Goal: Transaction & Acquisition: Purchase product/service

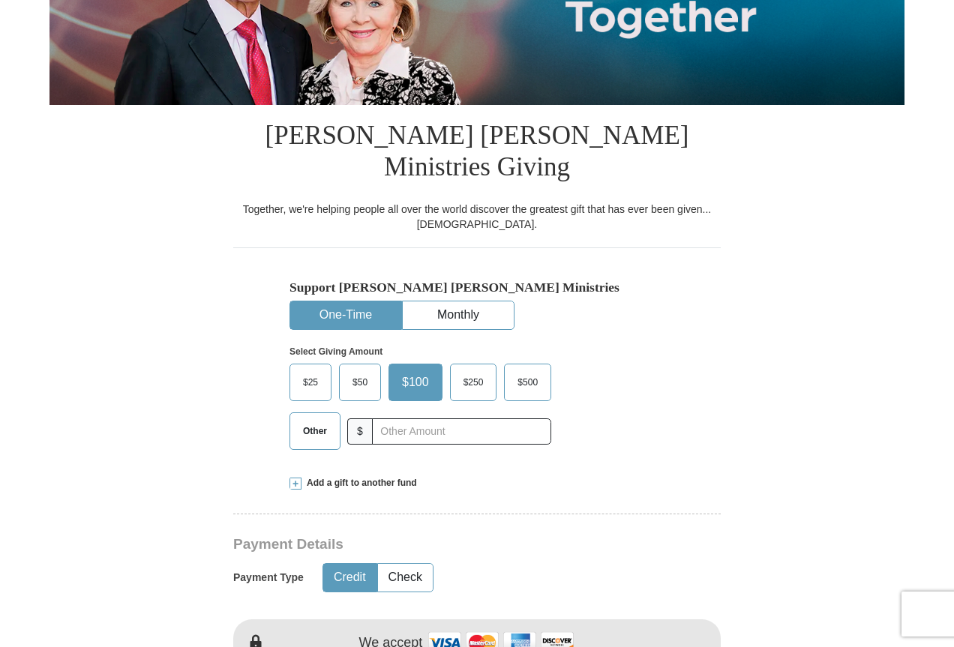
scroll to position [311, 0]
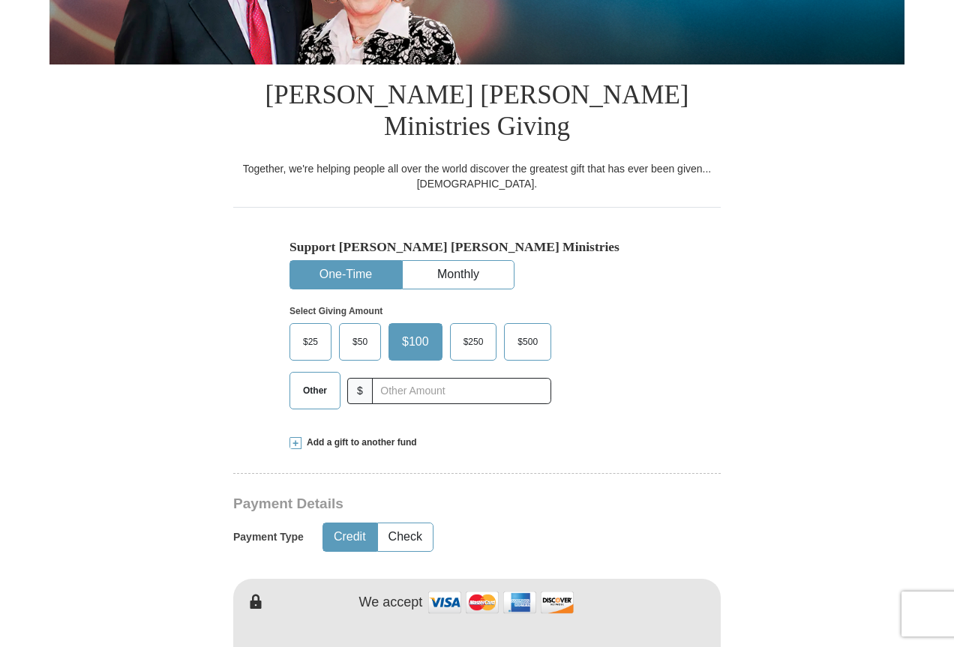
click at [320, 380] on span "Other" at bounding box center [315, 391] width 39 height 23
click at [0, 0] on input "Other" at bounding box center [0, 0] width 0 height 0
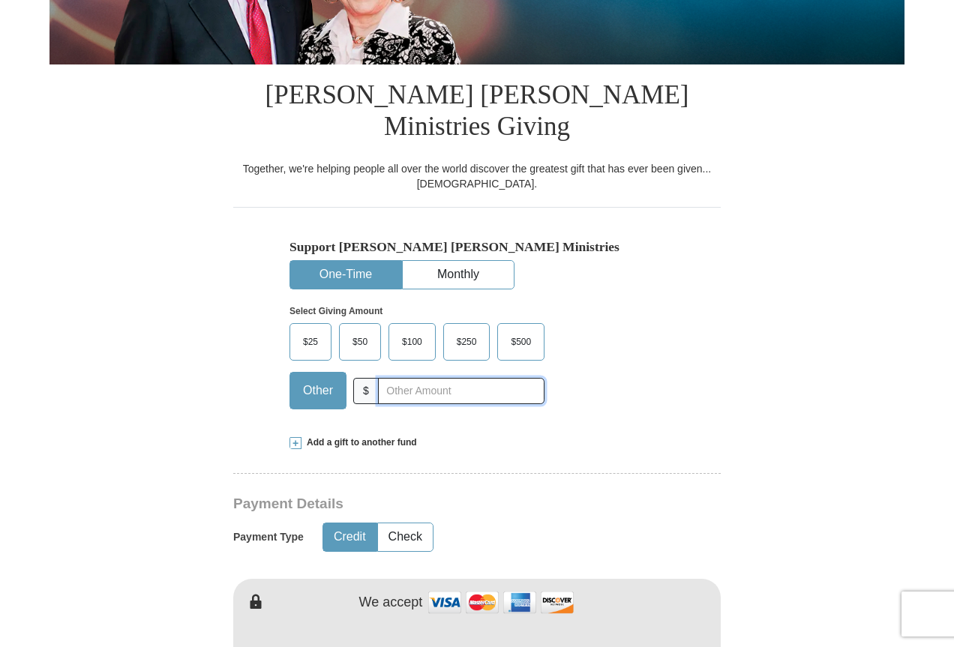
click at [409, 378] on input "text" at bounding box center [461, 391] width 167 height 26
type input "10.00"
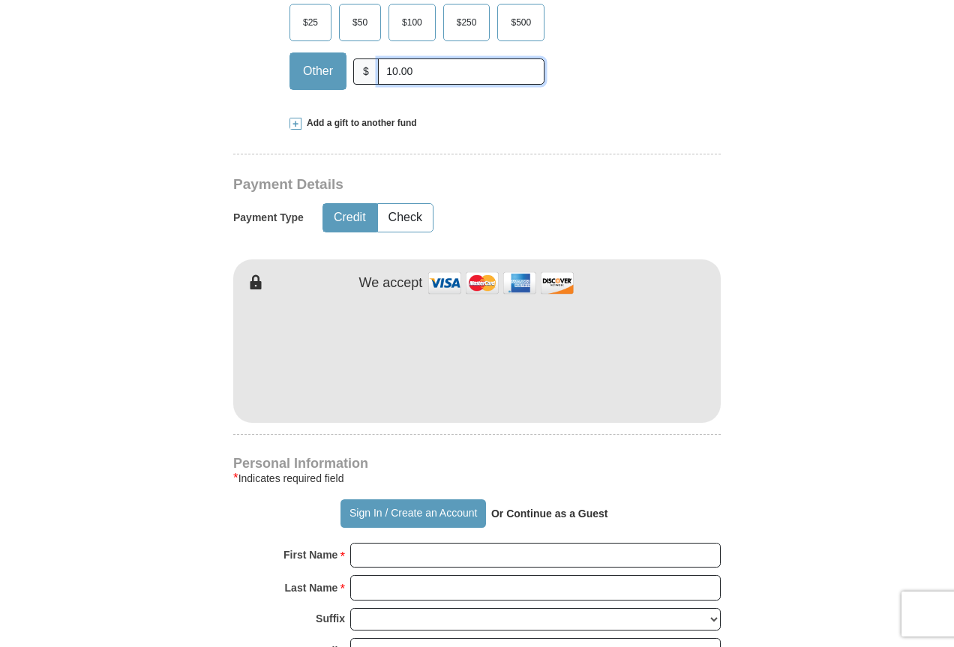
scroll to position [645, 0]
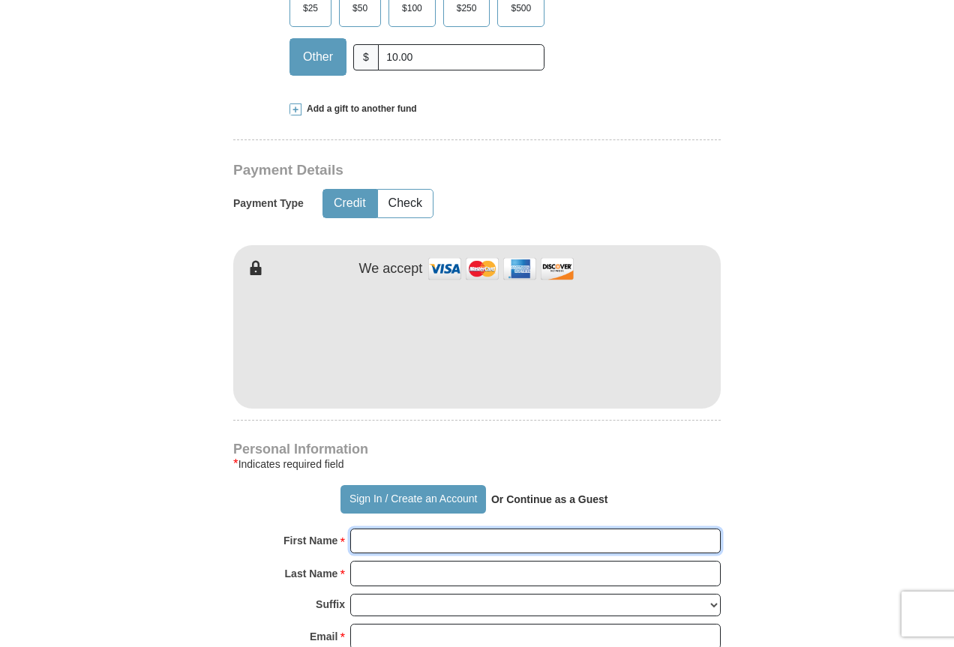
type input "[PERSON_NAME]"
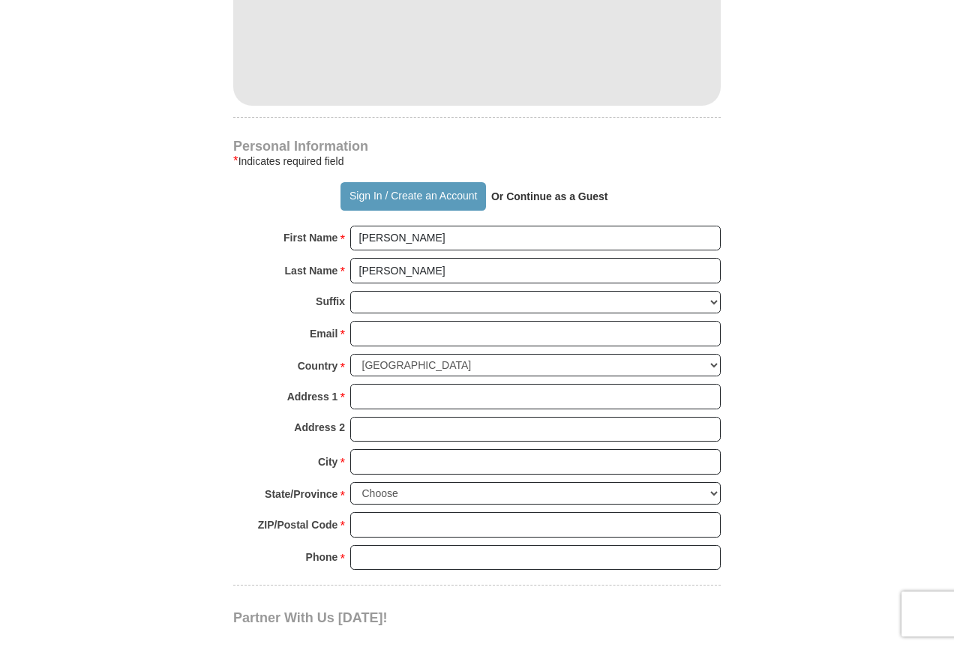
scroll to position [942, 0]
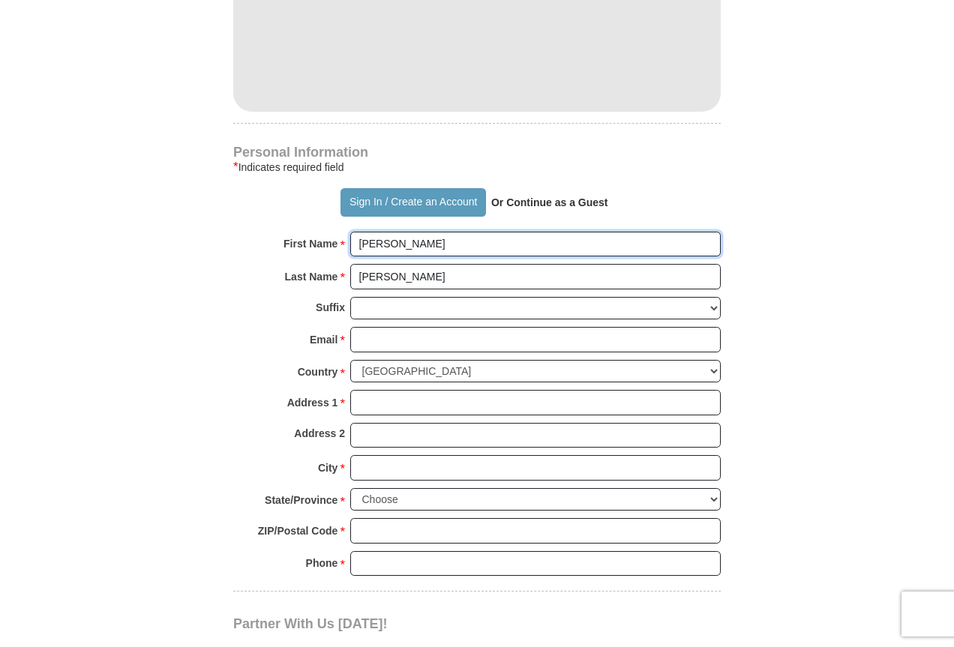
click at [395, 232] on input "[PERSON_NAME]" at bounding box center [535, 245] width 371 height 26
drag, startPoint x: 406, startPoint y: 213, endPoint x: 324, endPoint y: 207, distance: 82.0
click at [324, 232] on div "First Name * [PERSON_NAME] Please enter First Name" at bounding box center [477, 248] width 488 height 33
type input "Rocky"
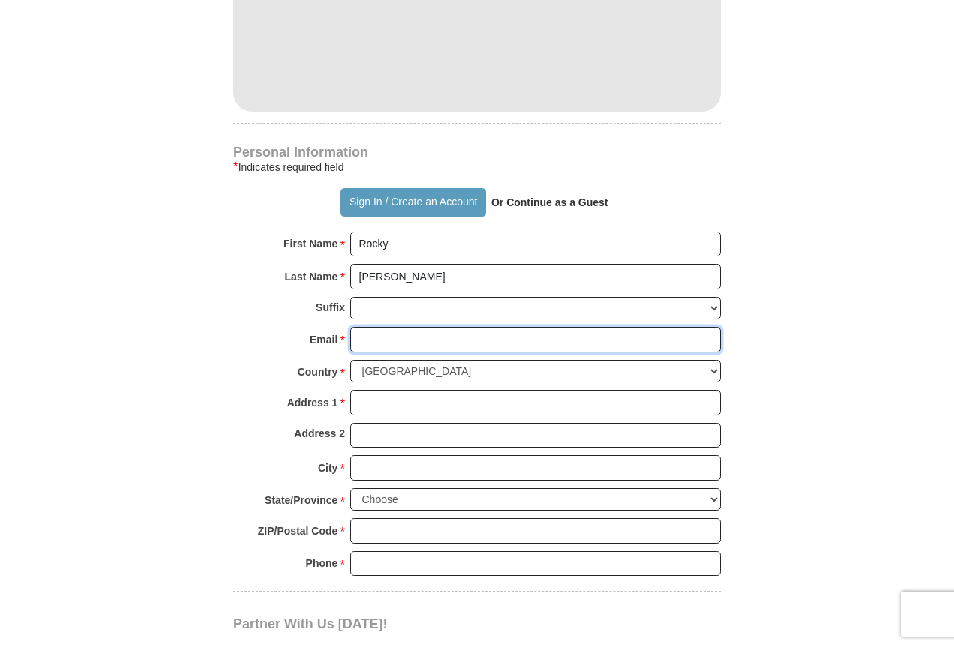
click at [391, 327] on input "Email *" at bounding box center [535, 340] width 371 height 26
type input "[EMAIL_ADDRESS][DOMAIN_NAME]"
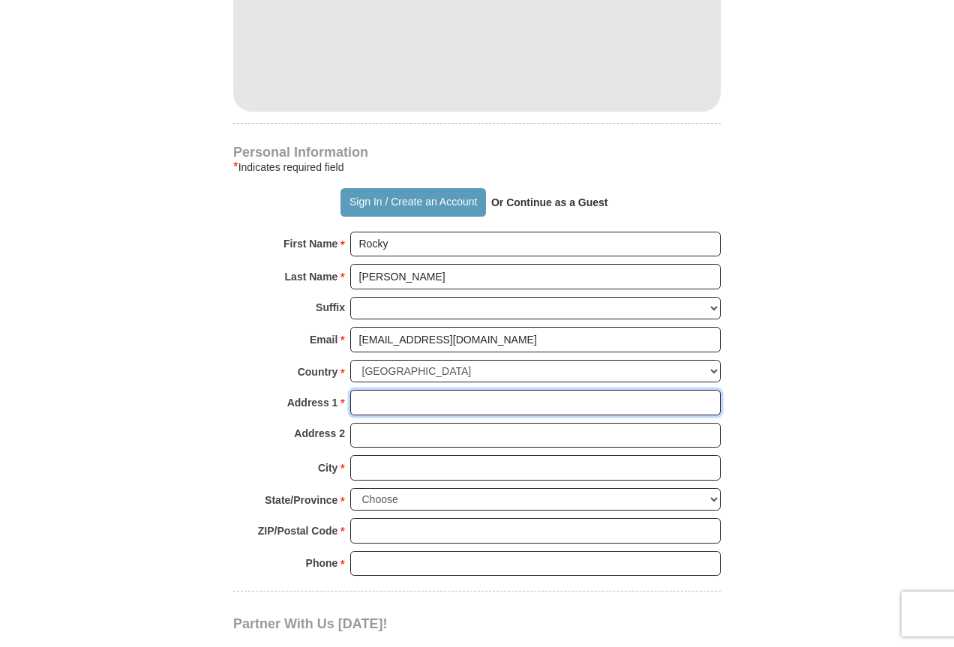
type input "[STREET_ADDRESS][PERSON_NAME]"
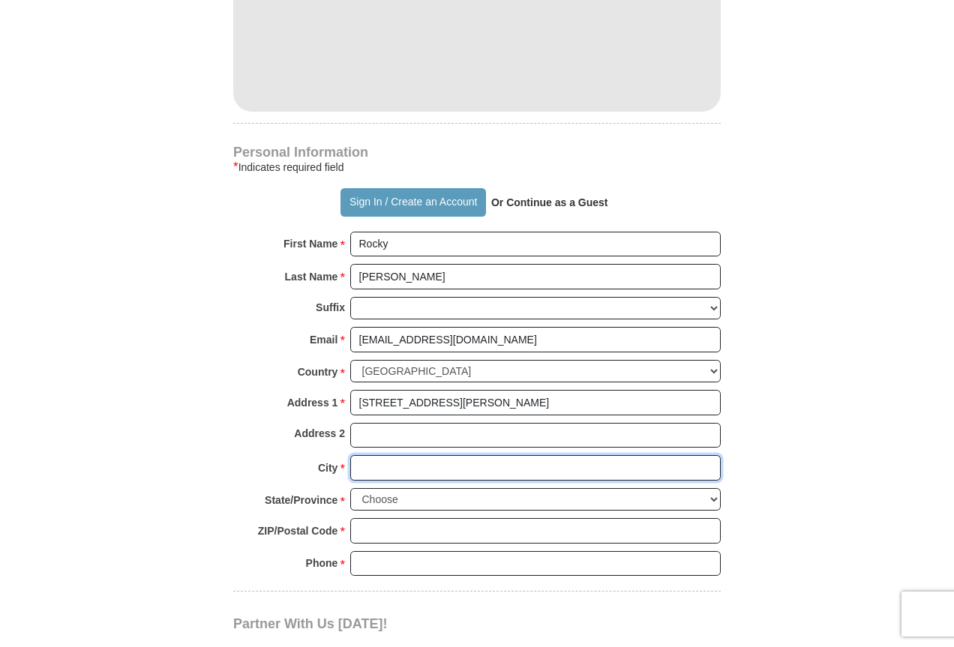
type input "Zebulon"
select select "NC"
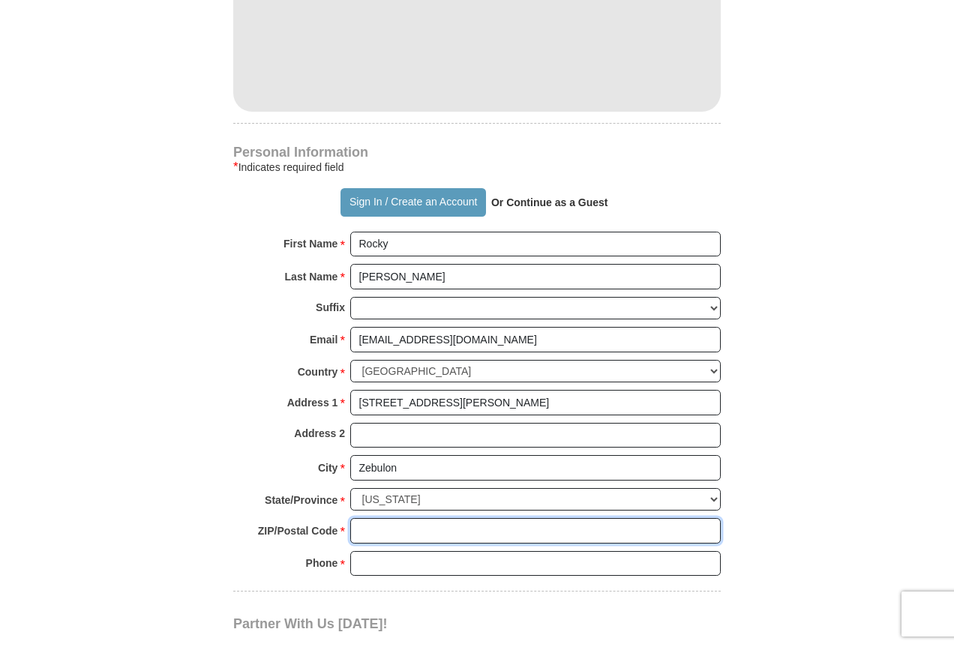
type input "27597"
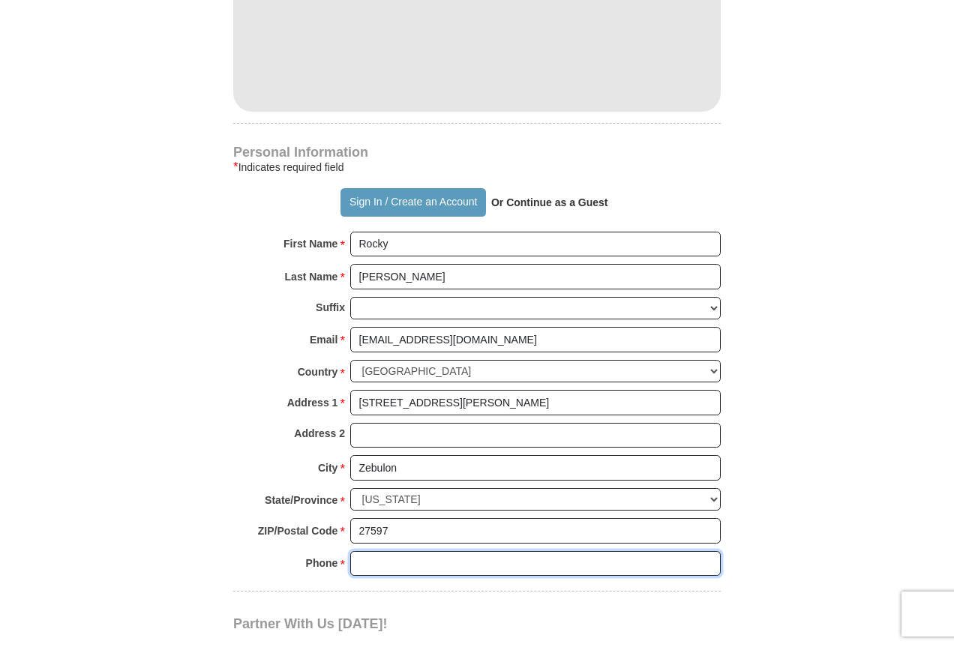
type input "9192696242"
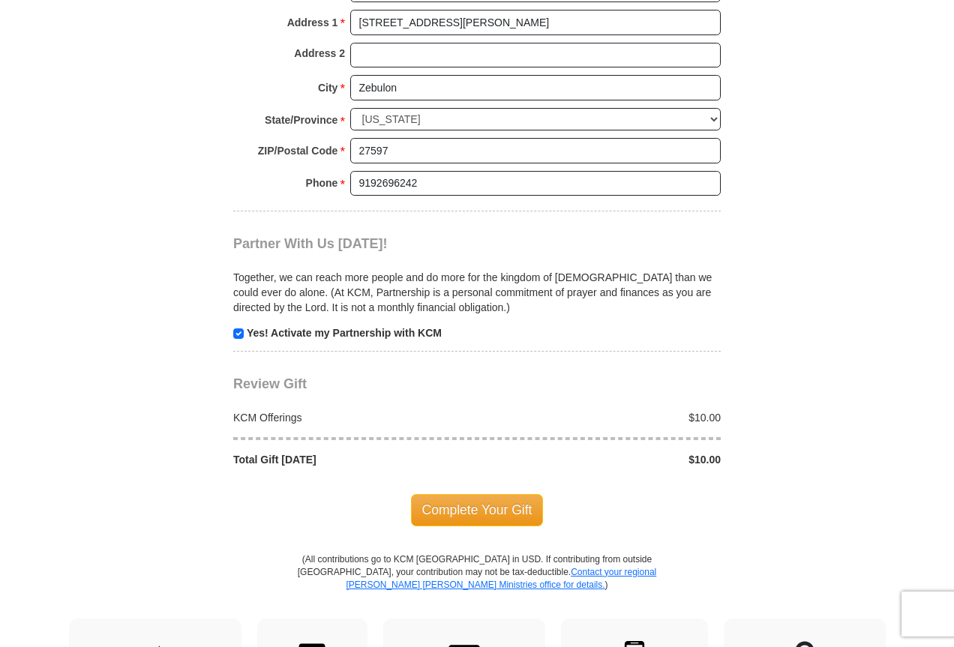
scroll to position [1326, 0]
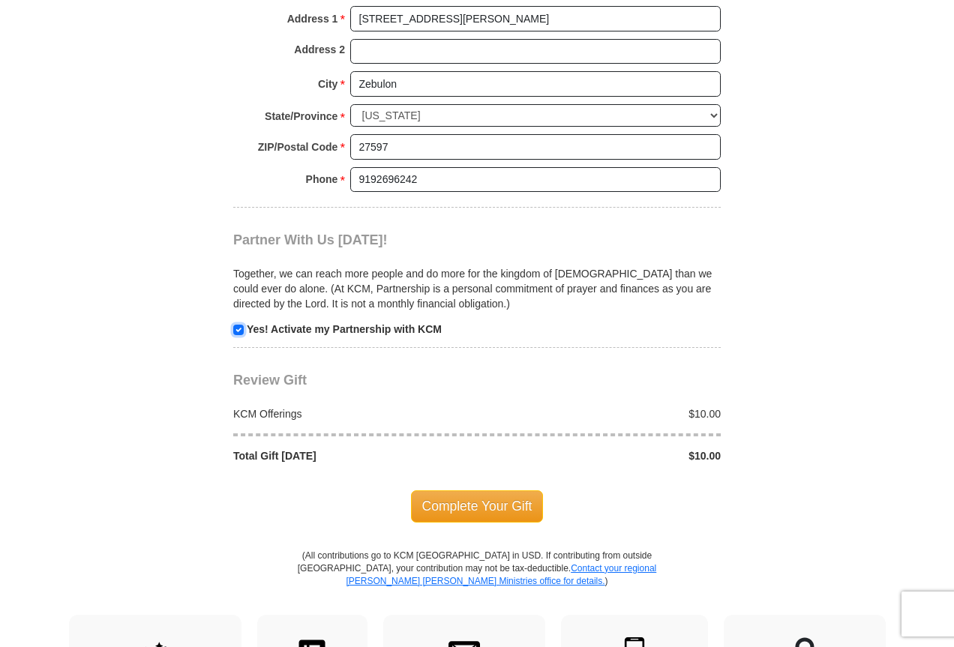
click at [237, 325] on input "checkbox" at bounding box center [238, 330] width 11 height 11
checkbox input "false"
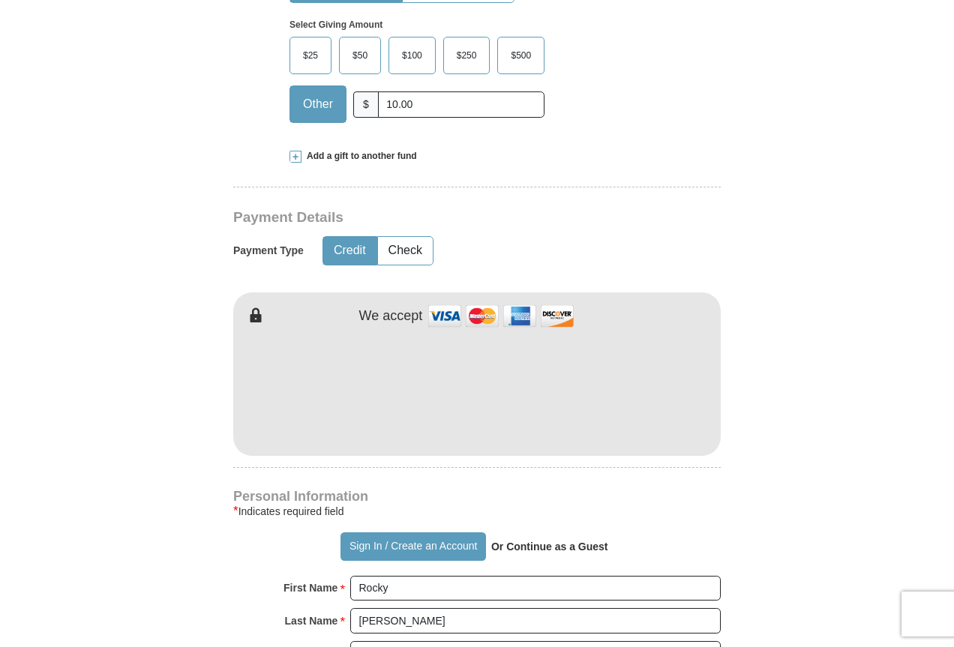
scroll to position [541, 0]
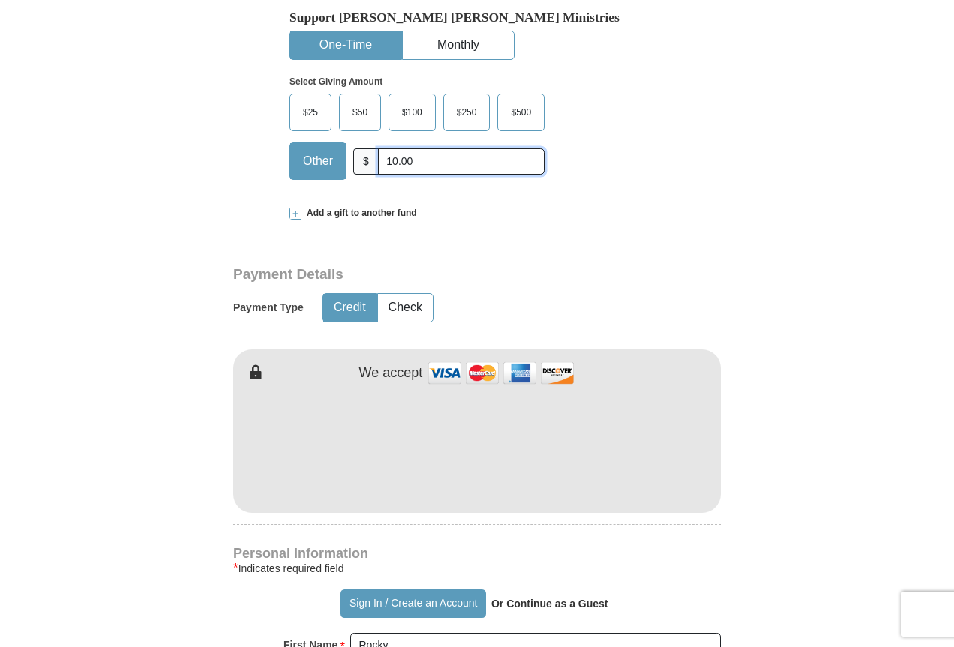
click at [428, 149] on input "10.00" at bounding box center [461, 162] width 167 height 26
click at [422, 149] on input "10.00" at bounding box center [461, 162] width 167 height 26
type input "10.30"
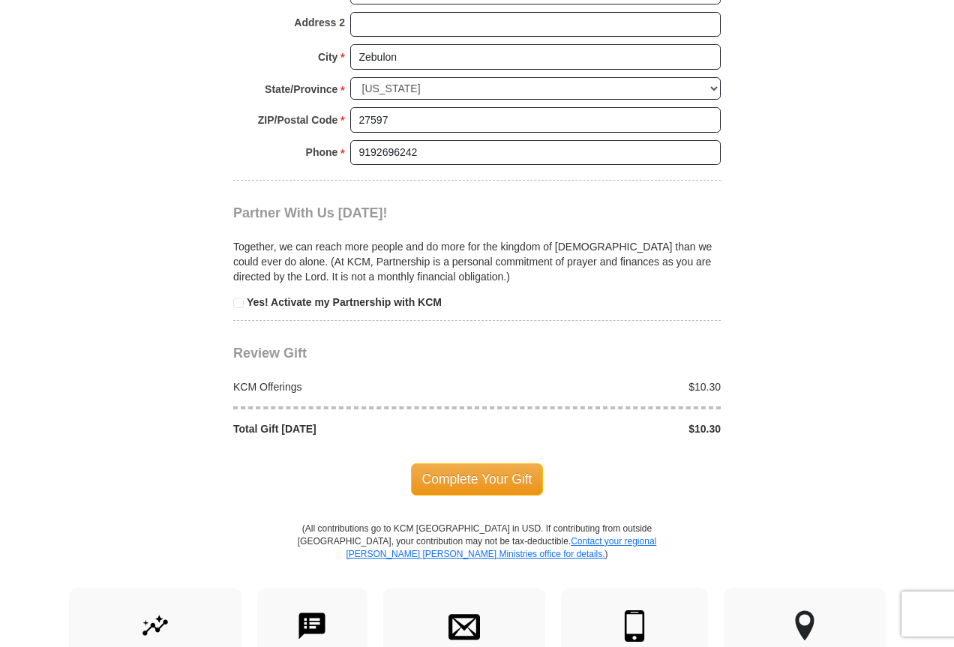
scroll to position [1356, 0]
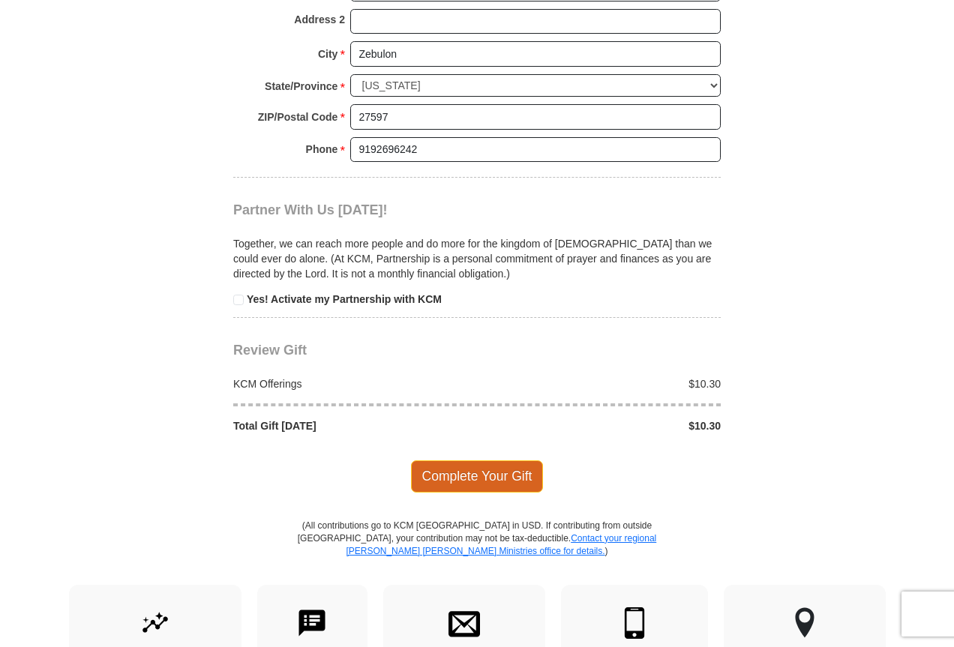
click at [467, 461] on span "Complete Your Gift" at bounding box center [477, 477] width 133 height 32
